Goal: Task Accomplishment & Management: Use online tool/utility

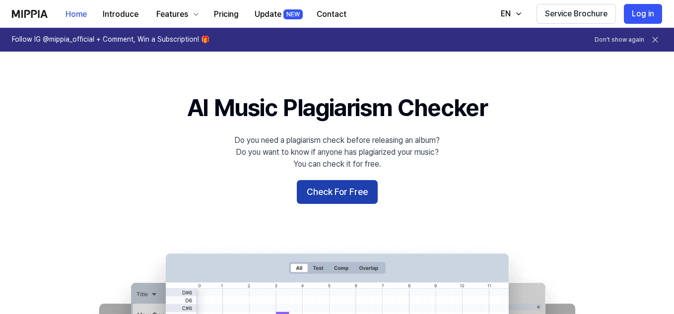
click at [340, 195] on button "Check For Free" at bounding box center [337, 192] width 81 height 24
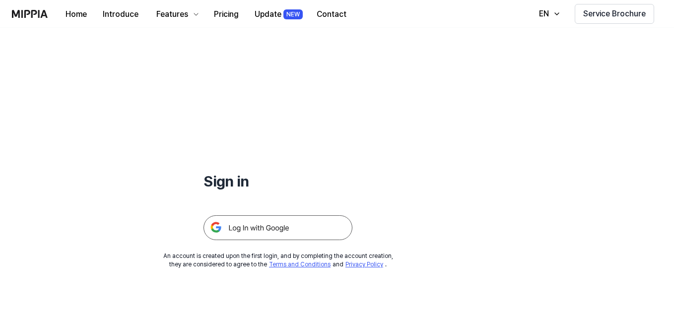
click at [264, 228] on img at bounding box center [277, 227] width 149 height 25
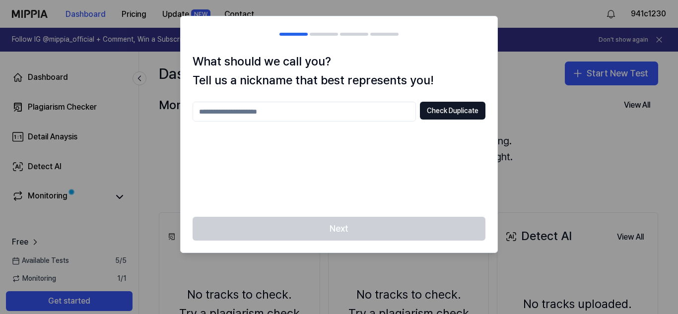
click at [301, 116] on input "text" at bounding box center [304, 112] width 223 height 20
type input "******"
click at [367, 227] on div "Next" at bounding box center [339, 235] width 317 height 36
click at [449, 111] on button "Check Duplicate" at bounding box center [452, 111] width 65 height 18
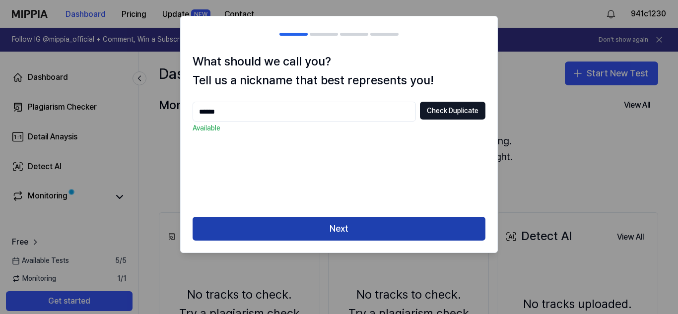
click at [381, 225] on button "Next" at bounding box center [339, 229] width 293 height 24
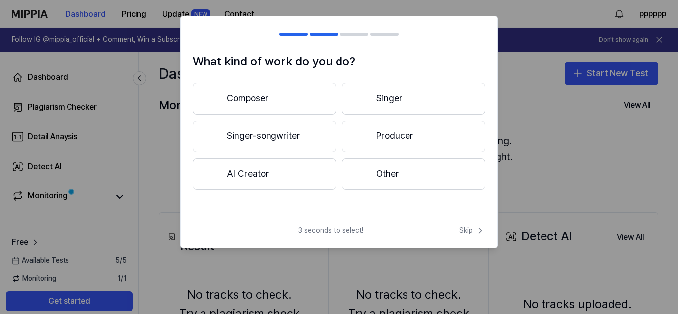
click at [289, 174] on button "AI Creator" at bounding box center [264, 174] width 143 height 32
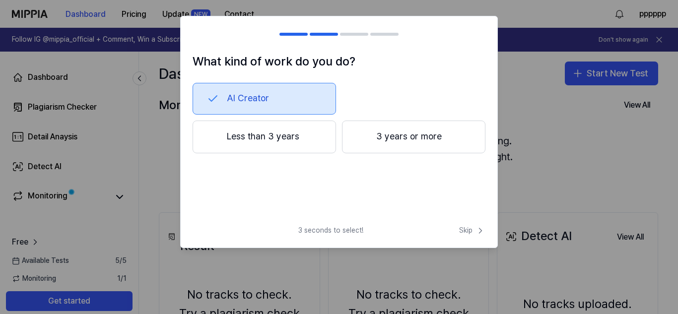
click at [287, 142] on button "Less than 3 years" at bounding box center [264, 137] width 143 height 33
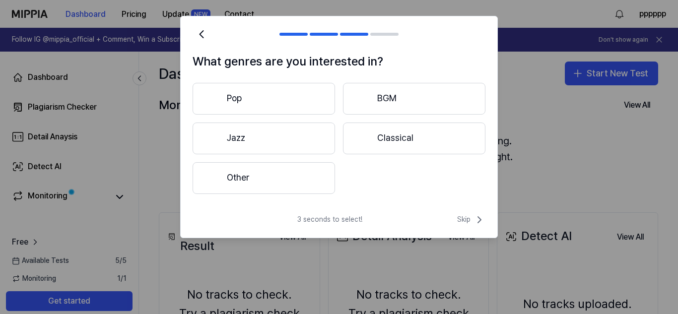
click at [388, 141] on button "Classical" at bounding box center [414, 139] width 142 height 32
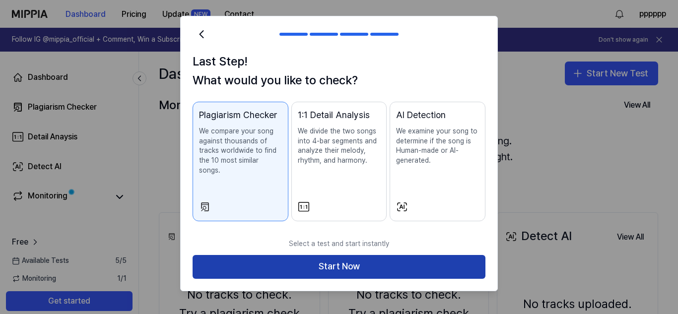
click at [352, 258] on button "Start Now" at bounding box center [339, 267] width 293 height 24
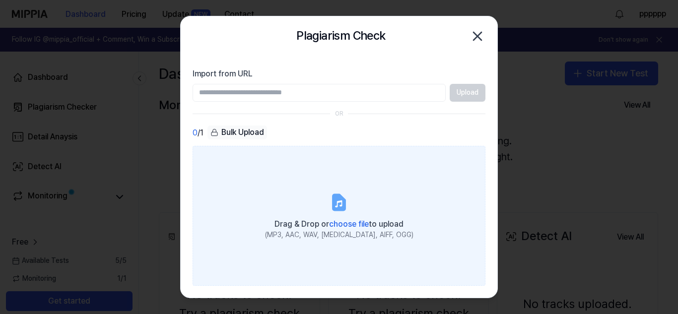
click at [344, 225] on span "choose file" at bounding box center [349, 223] width 40 height 9
click at [0, 0] on input "Drag & Drop or choose file to upload (MP3, AAC, WAV, FLAC, AIFF, OGG)" at bounding box center [0, 0] width 0 height 0
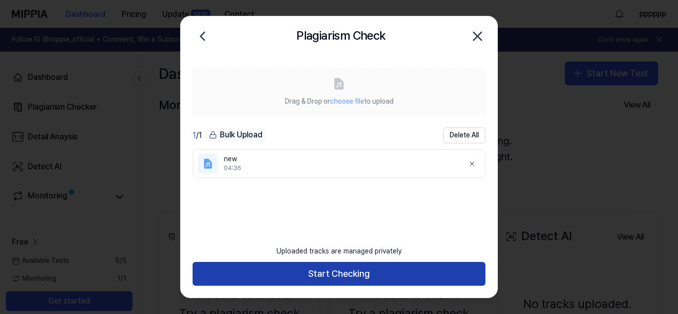
click at [384, 271] on button "Start Checking" at bounding box center [339, 274] width 293 height 24
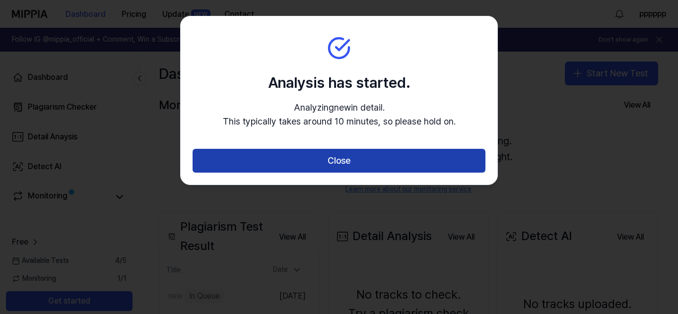
click at [343, 164] on button "Close" at bounding box center [339, 161] width 293 height 24
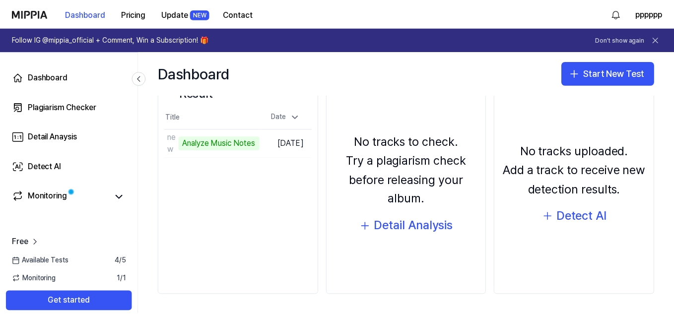
scroll to position [153, 0]
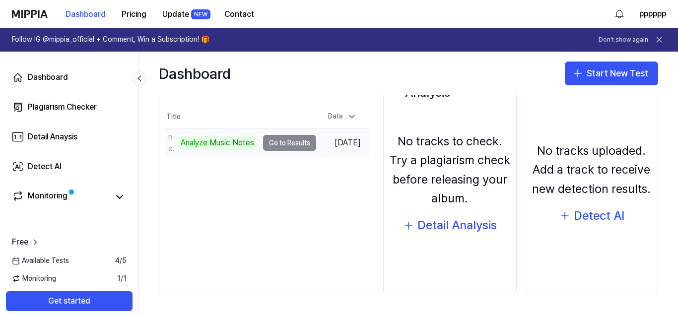
click at [297, 145] on td "new Analyze Music Notes Go to Results" at bounding box center [240, 143] width 151 height 28
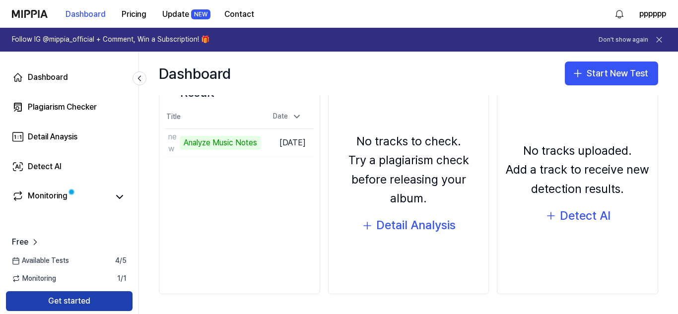
click at [88, 299] on button "Get started" at bounding box center [69, 301] width 127 height 20
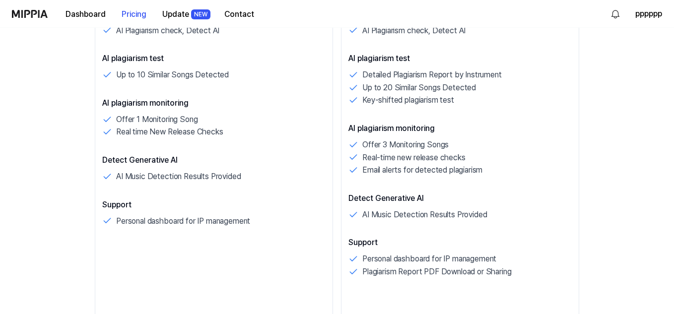
scroll to position [198, 0]
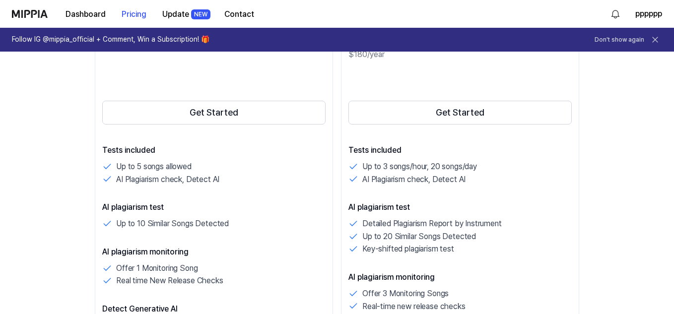
click at [657, 38] on icon at bounding box center [654, 39] width 5 height 5
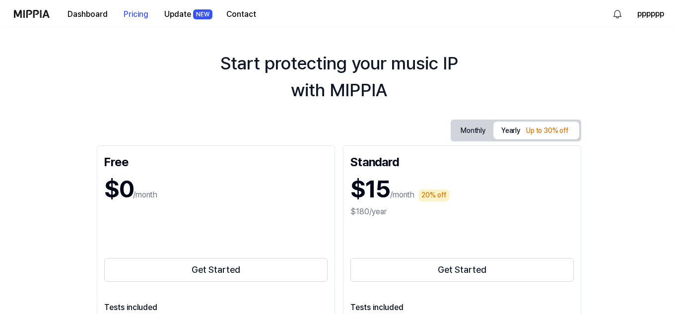
scroll to position [0, 0]
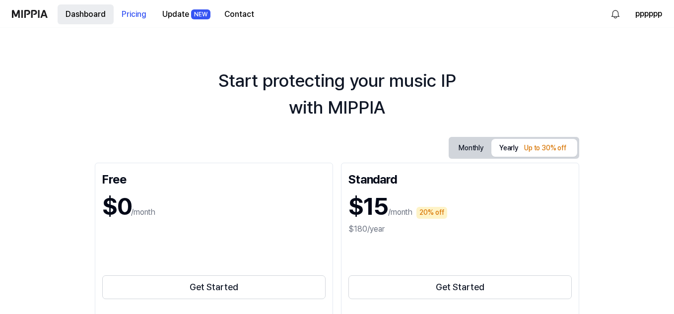
click at [77, 10] on button "Dashboard" at bounding box center [86, 14] width 56 height 20
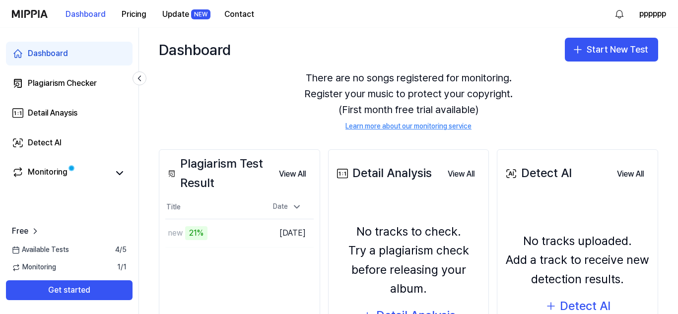
scroll to position [99, 0]
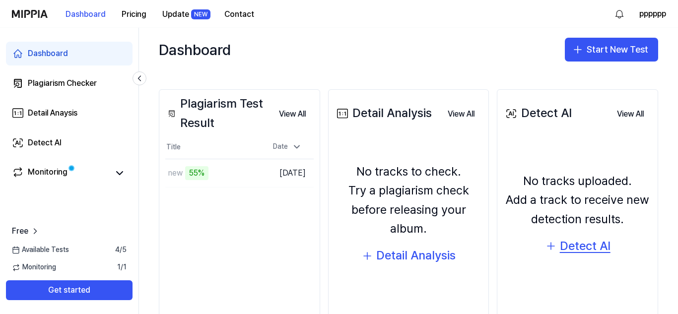
click at [562, 247] on div "Detect AI" at bounding box center [585, 246] width 51 height 19
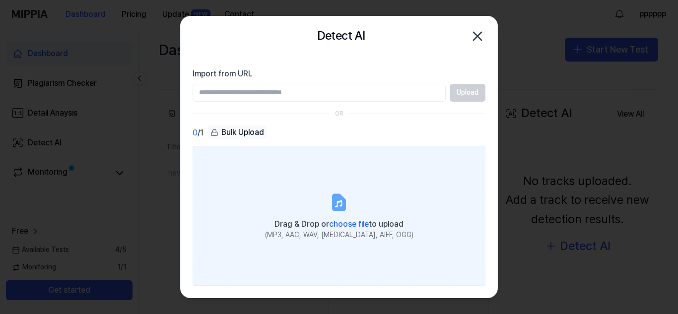
click at [342, 223] on span "choose file" at bounding box center [349, 223] width 40 height 9
click at [0, 0] on input "Drag & Drop or choose file to upload (MP3, AAC, WAV, FLAC, AIFF, OGG)" at bounding box center [0, 0] width 0 height 0
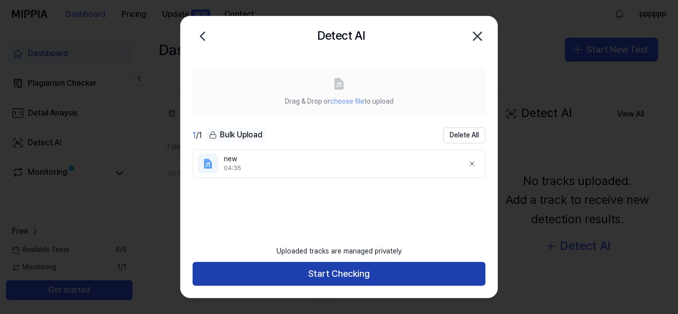
click at [357, 277] on button "Start Checking" at bounding box center [339, 274] width 293 height 24
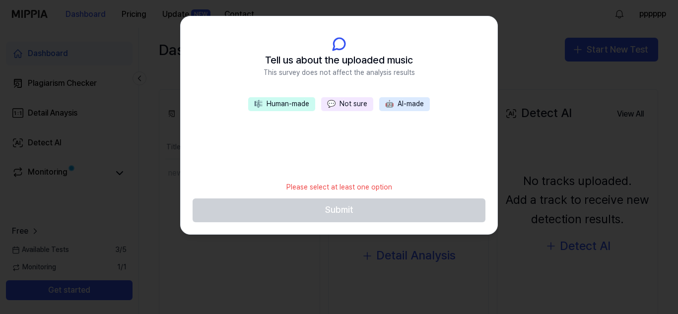
click at [408, 102] on button "🤖 AI-made" at bounding box center [404, 104] width 51 height 14
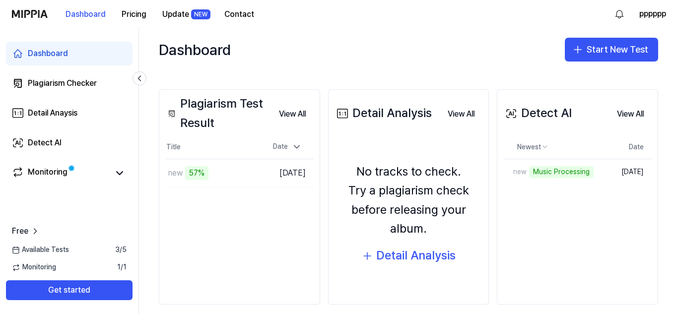
click at [262, 128] on div "Plagiarism Test Result" at bounding box center [218, 113] width 106 height 38
click at [416, 257] on div "Detail Analysis" at bounding box center [415, 255] width 79 height 19
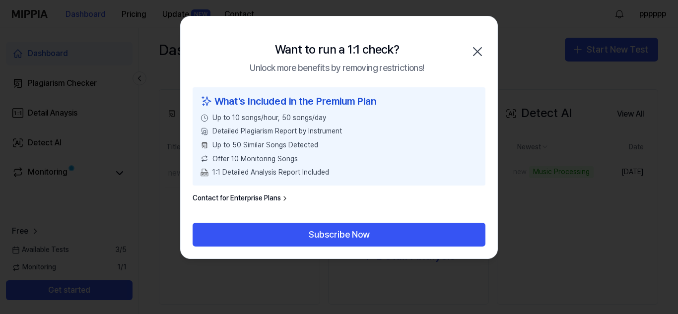
click at [476, 53] on icon "button" at bounding box center [477, 52] width 8 height 8
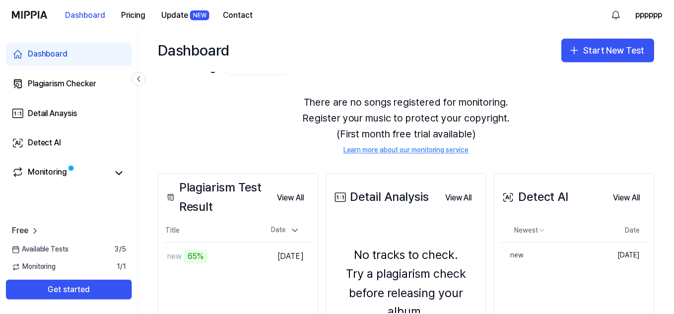
scroll to position [0, 0]
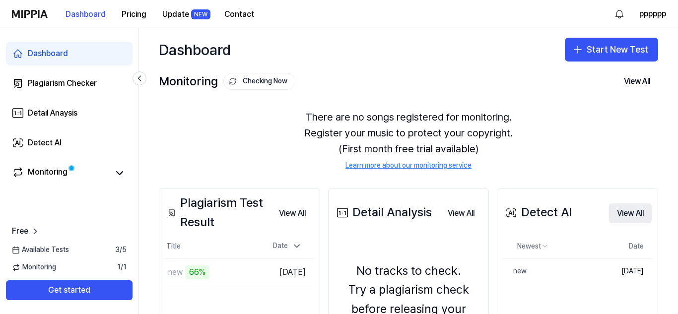
click at [633, 218] on button "View All" at bounding box center [630, 213] width 43 height 20
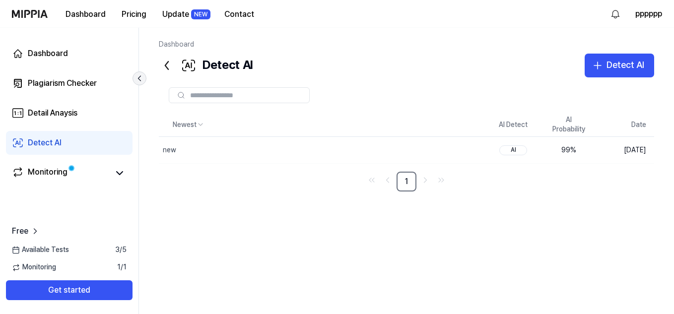
click at [137, 80] on icon at bounding box center [139, 78] width 10 height 10
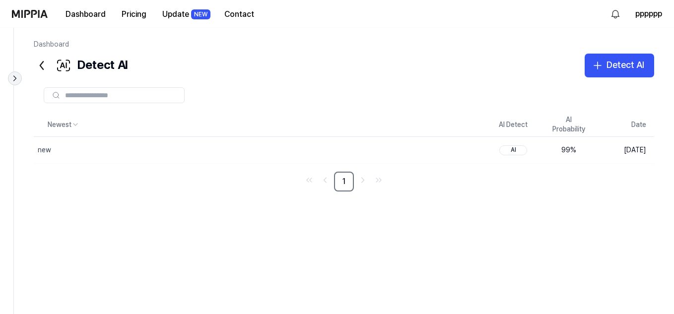
click at [17, 80] on icon at bounding box center [15, 78] width 10 height 10
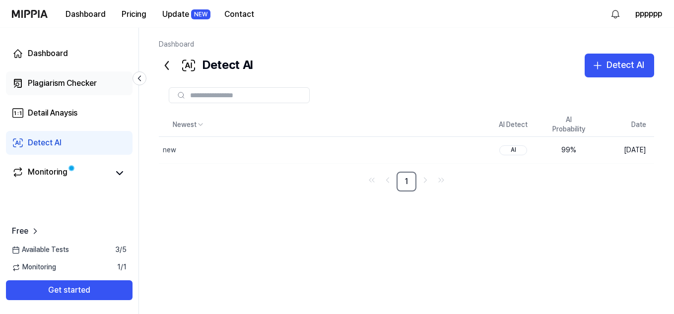
click at [69, 90] on link "Plagiarism Checker" at bounding box center [69, 83] width 127 height 24
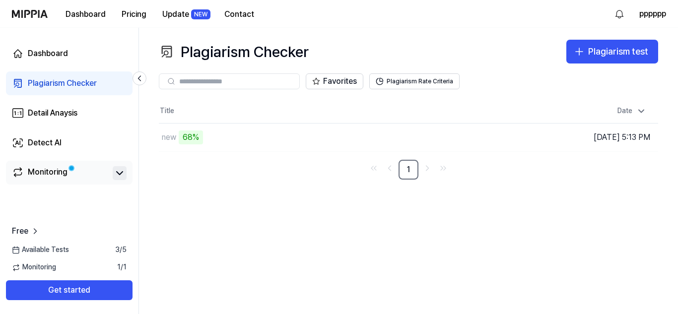
click at [117, 173] on icon at bounding box center [120, 173] width 12 height 12
click at [72, 111] on div "Detail Anaysis" at bounding box center [53, 113] width 50 height 12
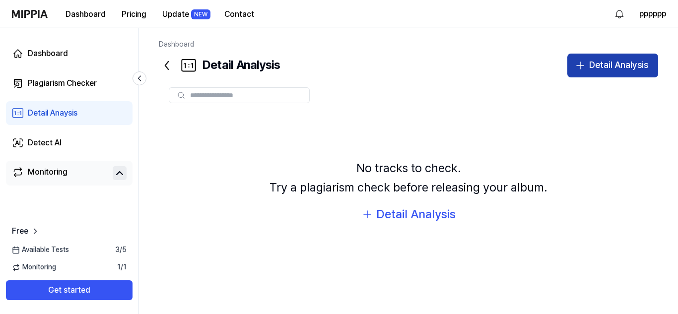
click at [596, 69] on div "Detail Analysis" at bounding box center [618, 65] width 59 height 14
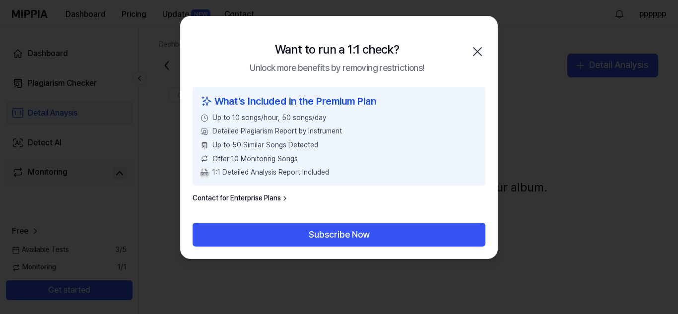
click at [482, 52] on icon "button" at bounding box center [477, 52] width 16 height 16
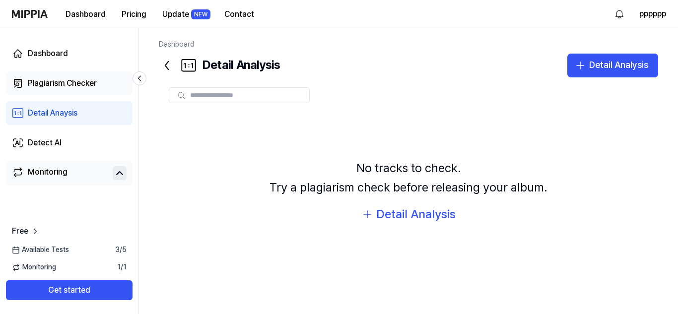
click at [41, 86] on div "Plagiarism Checker" at bounding box center [62, 83] width 69 height 12
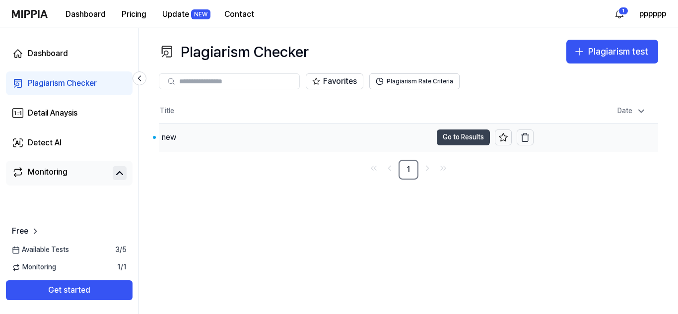
click at [456, 137] on button "Go to Results" at bounding box center [463, 137] width 53 height 16
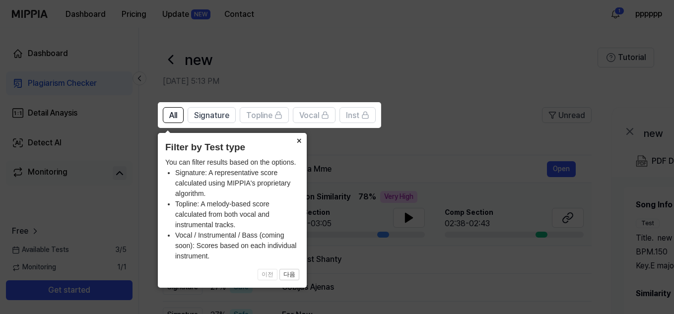
click at [302, 143] on button "×" at bounding box center [299, 140] width 16 height 14
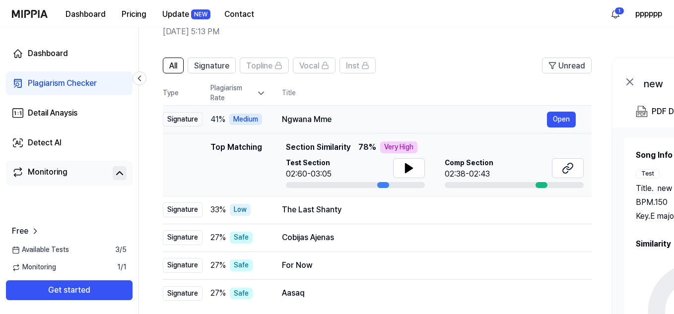
scroll to position [99, 0]
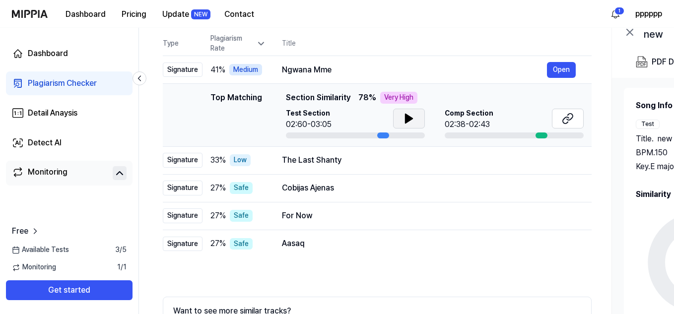
click at [411, 118] on icon at bounding box center [408, 118] width 7 height 9
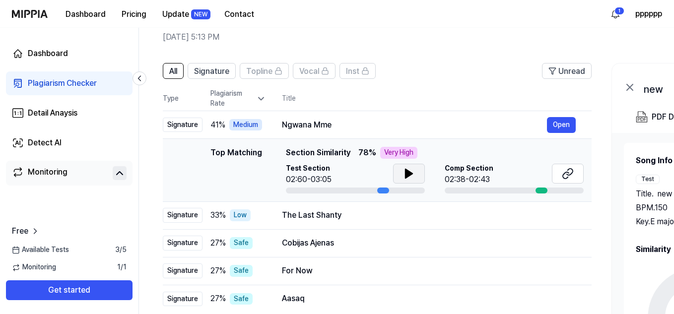
scroll to position [37, 0]
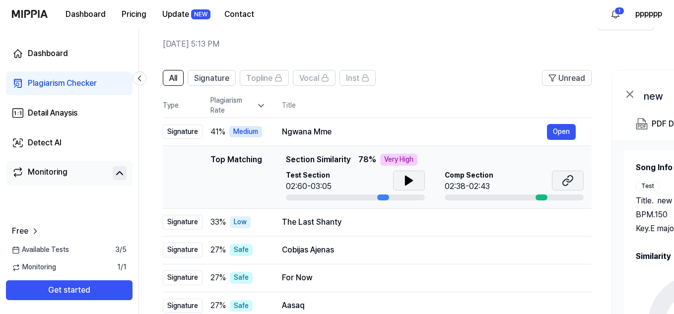
click at [563, 183] on icon at bounding box center [568, 181] width 12 height 12
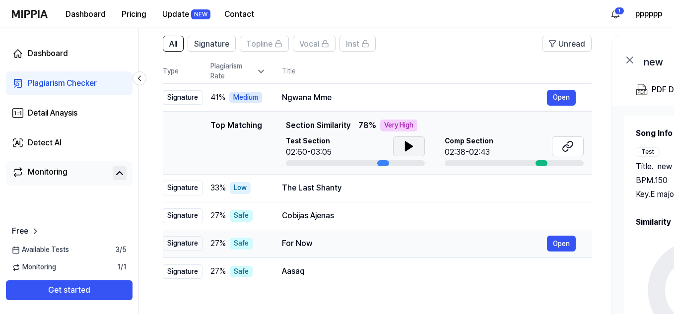
scroll to position [87, 0]
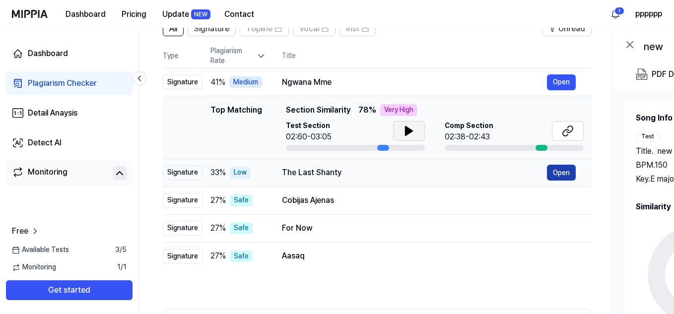
click at [564, 173] on button "Open" at bounding box center [561, 173] width 29 height 16
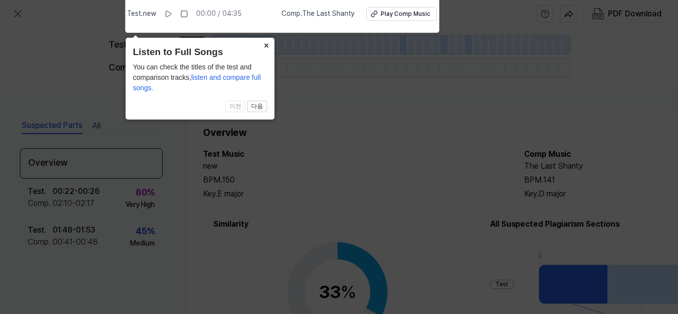
click at [268, 47] on button "×" at bounding box center [267, 45] width 16 height 14
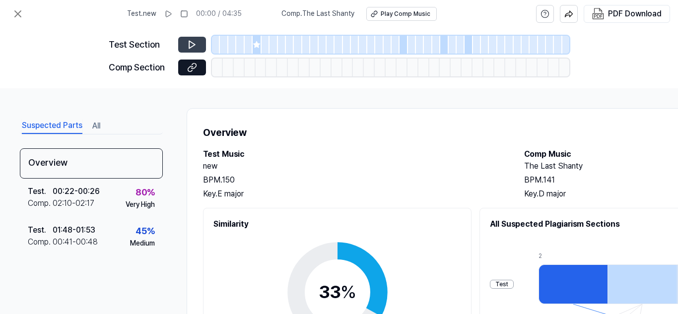
click at [188, 43] on icon at bounding box center [192, 45] width 10 height 10
click at [186, 45] on button at bounding box center [192, 45] width 28 height 16
click at [21, 15] on icon at bounding box center [18, 14] width 12 height 12
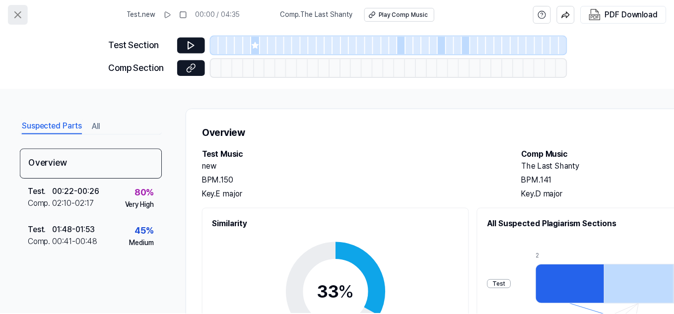
scroll to position [87, 0]
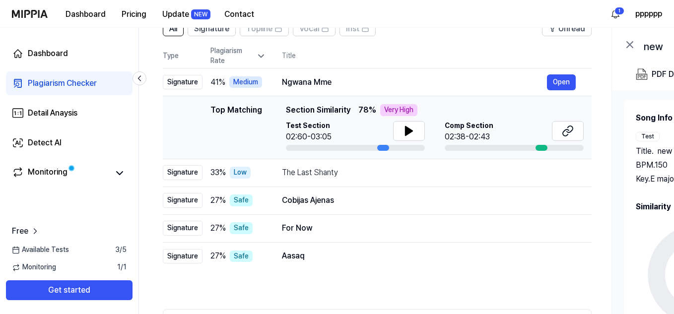
click at [258, 57] on icon at bounding box center [261, 56] width 10 height 10
